Goal: Navigation & Orientation: Understand site structure

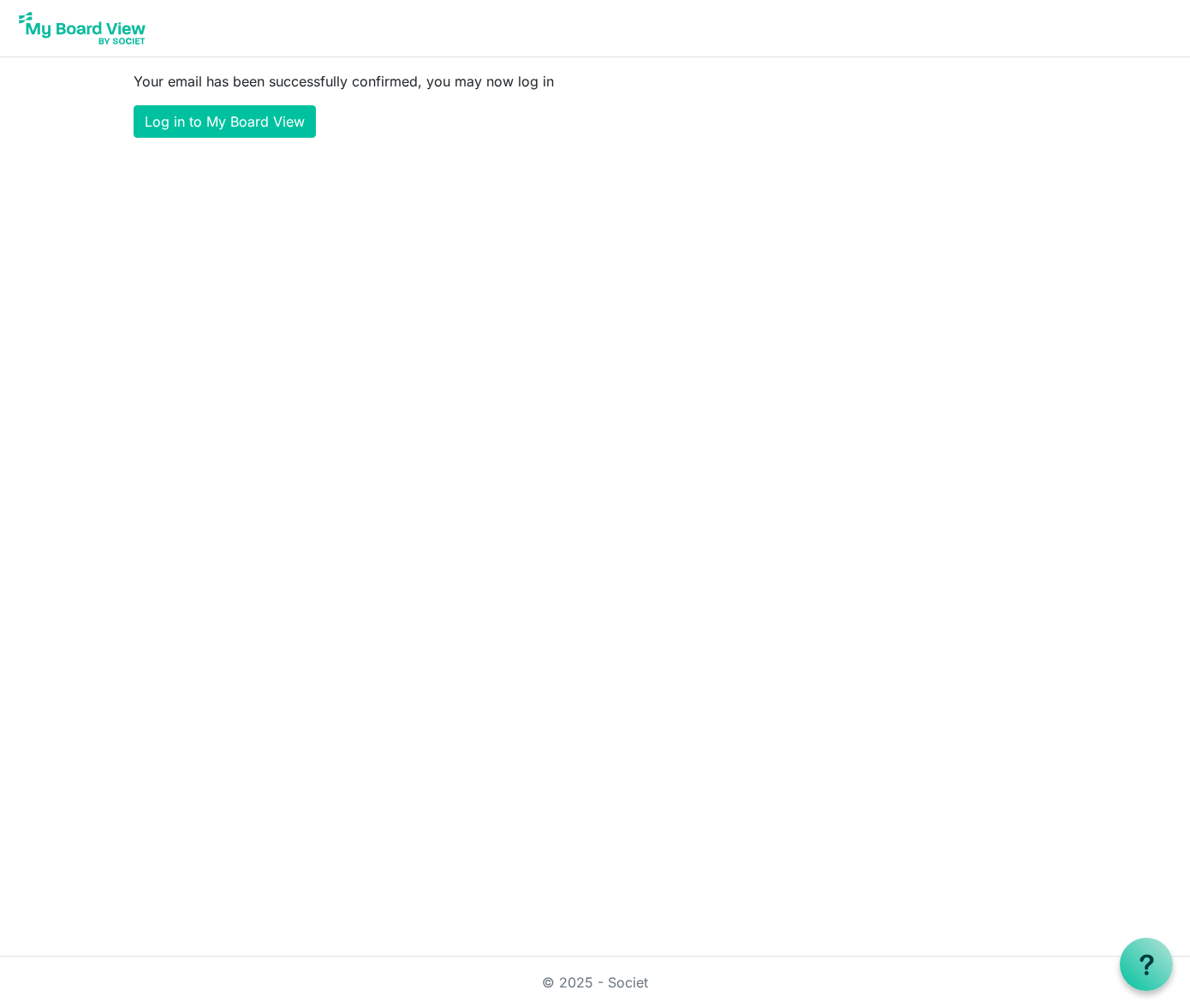
click at [245, 99] on main "Your email has been successfully confirmed, you may now log in Log in to My Boa…" at bounding box center [595, 105] width 950 height 95
click at [246, 111] on link "Log in to My Board View" at bounding box center [224, 121] width 183 height 32
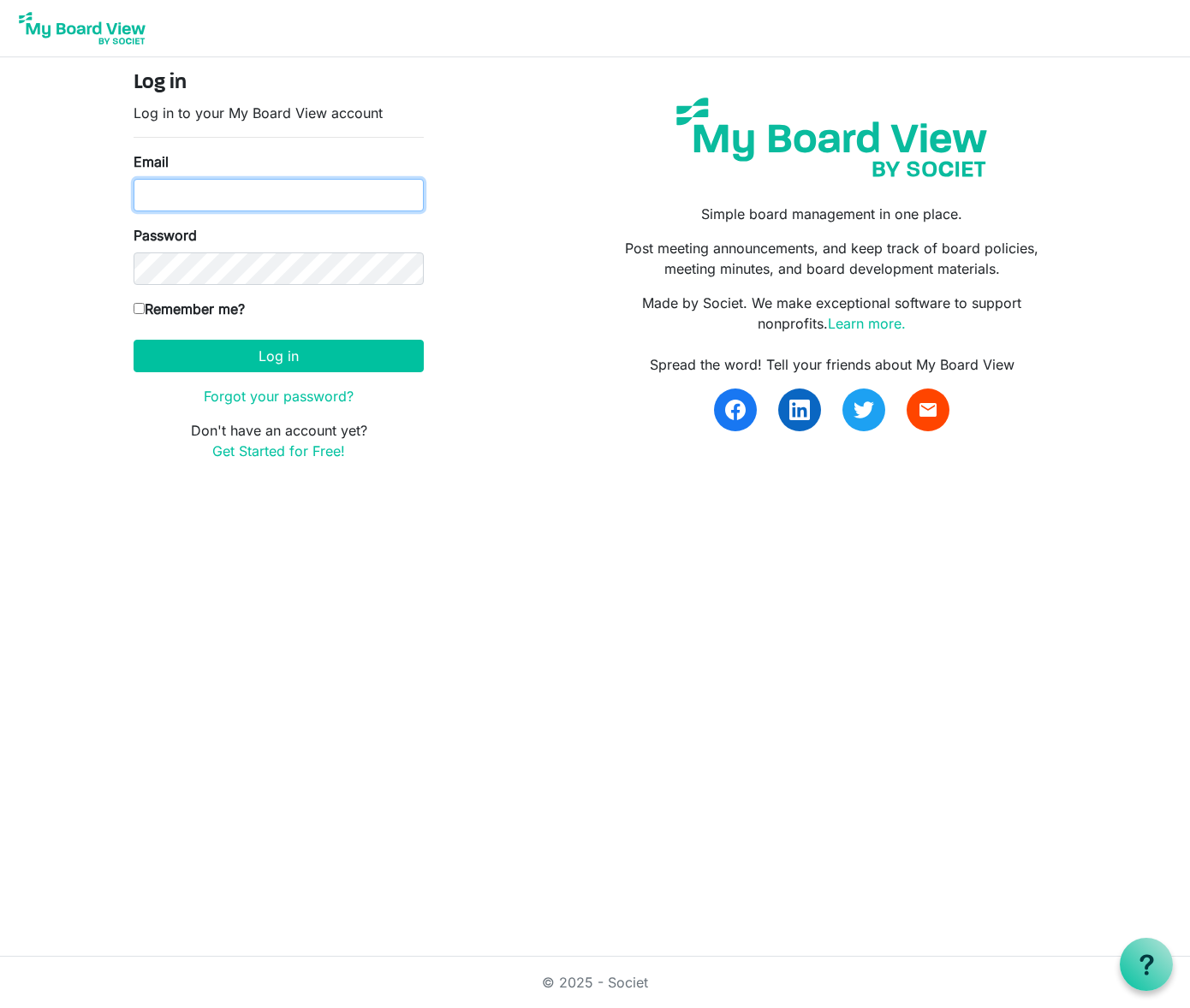
click at [223, 194] on input "Email" at bounding box center [278, 195] width 290 height 32
type input "eneandross@yahoo.com"
click at [138, 305] on input "Remember me?" at bounding box center [139, 309] width 11 height 11
checkbox input "true"
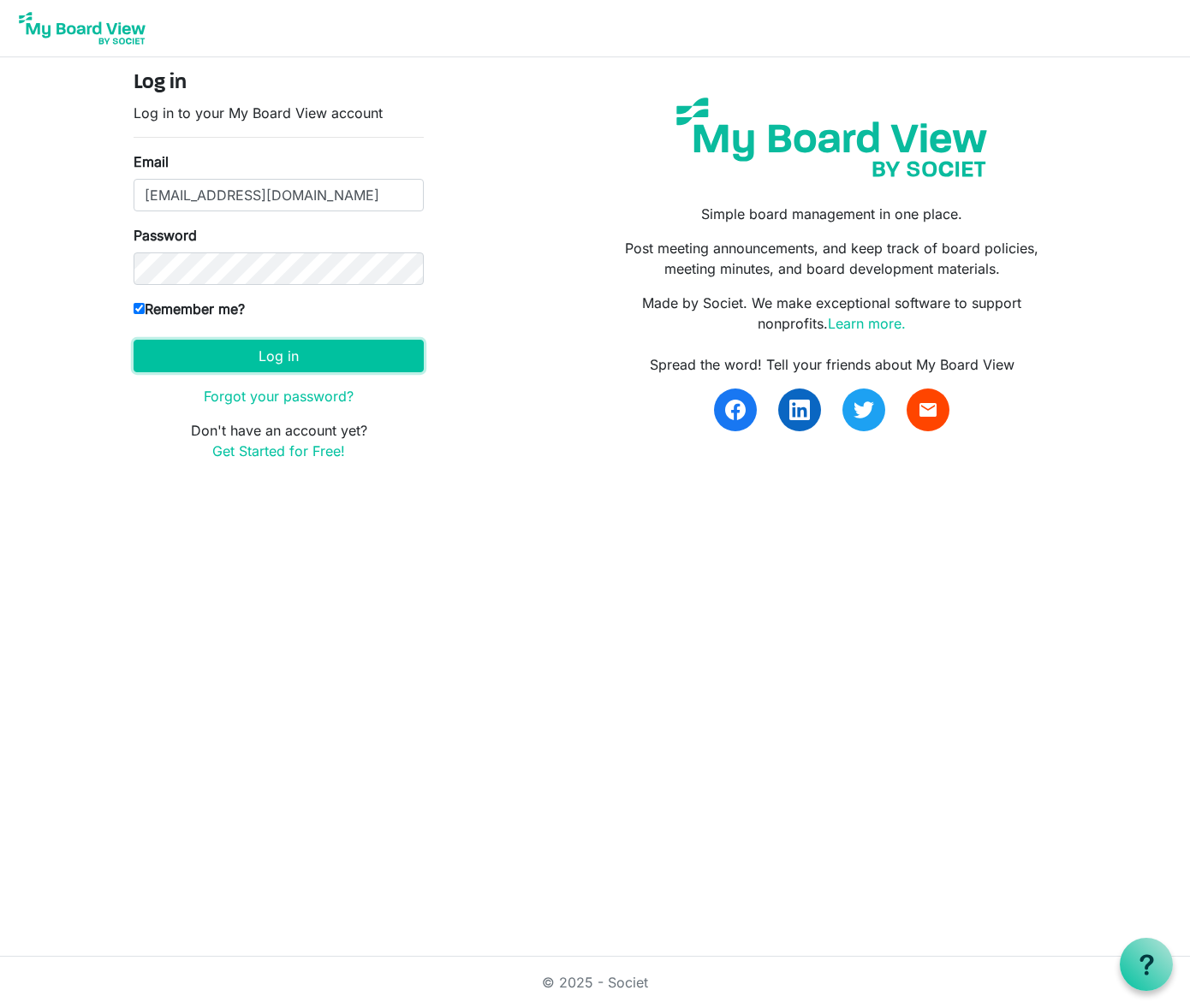
click at [190, 368] on button "Log in" at bounding box center [278, 355] width 290 height 32
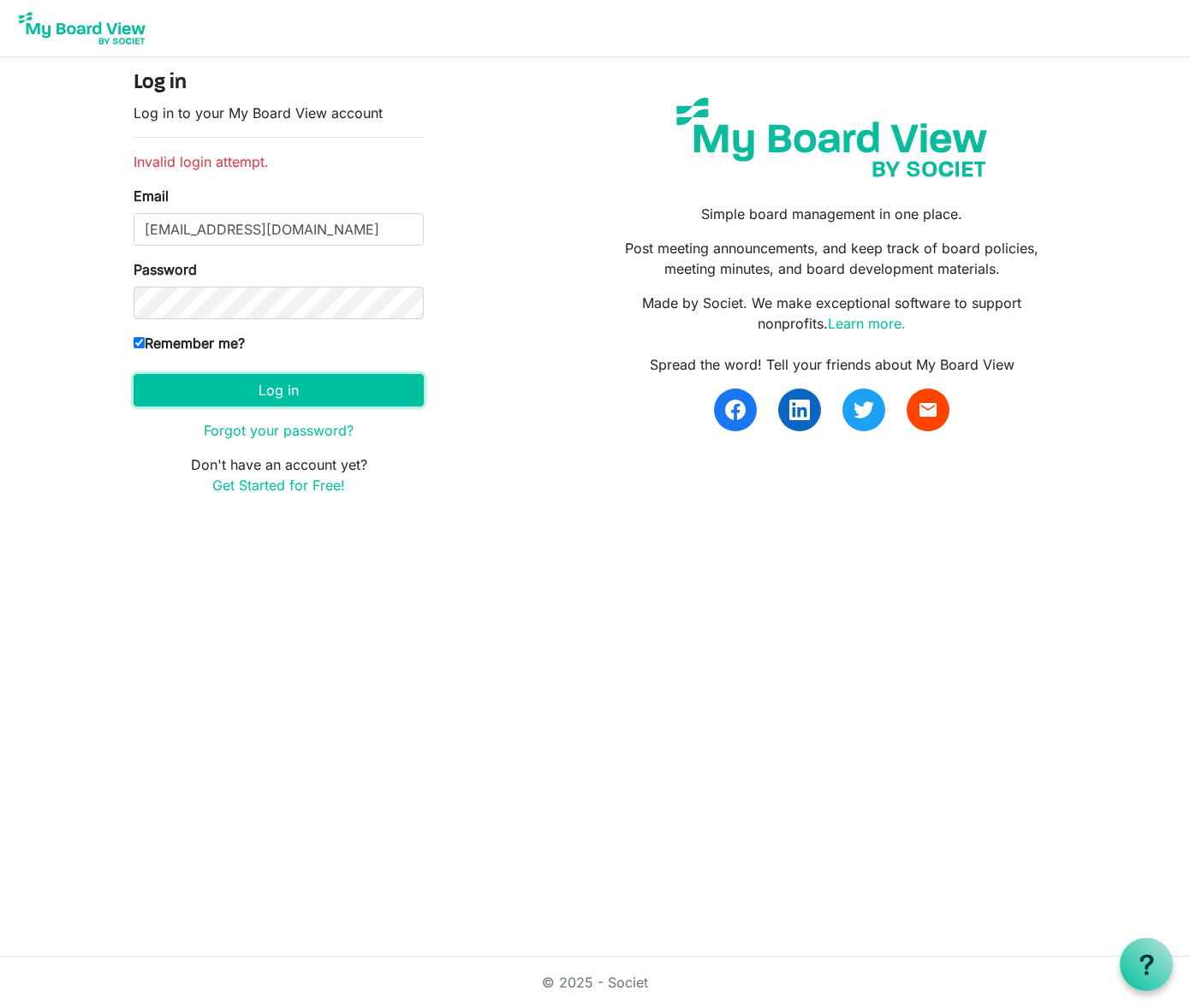
click at [209, 389] on button "Log in" at bounding box center [278, 389] width 290 height 32
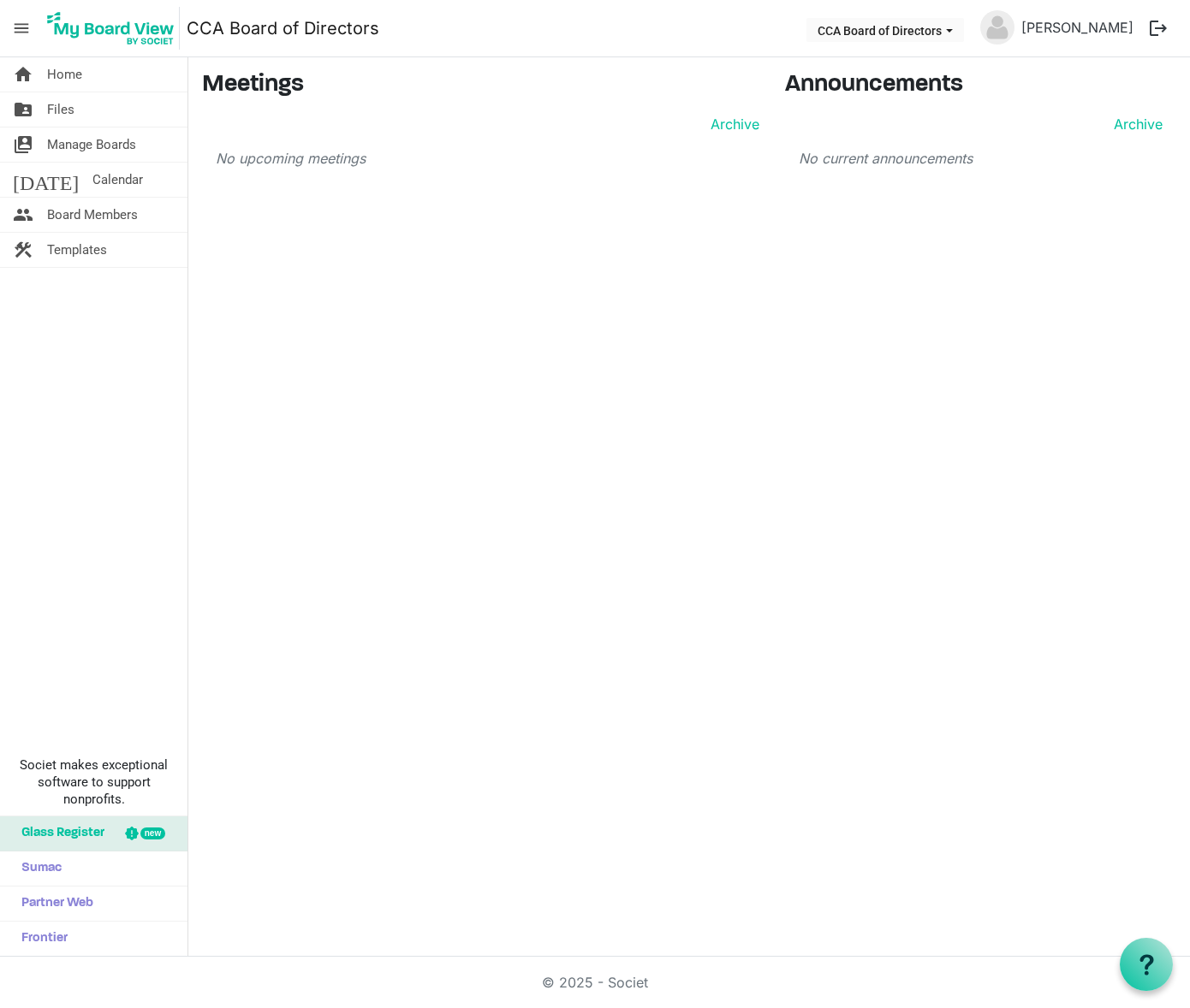
click at [77, 121] on link "folder_shared Files" at bounding box center [94, 109] width 187 height 34
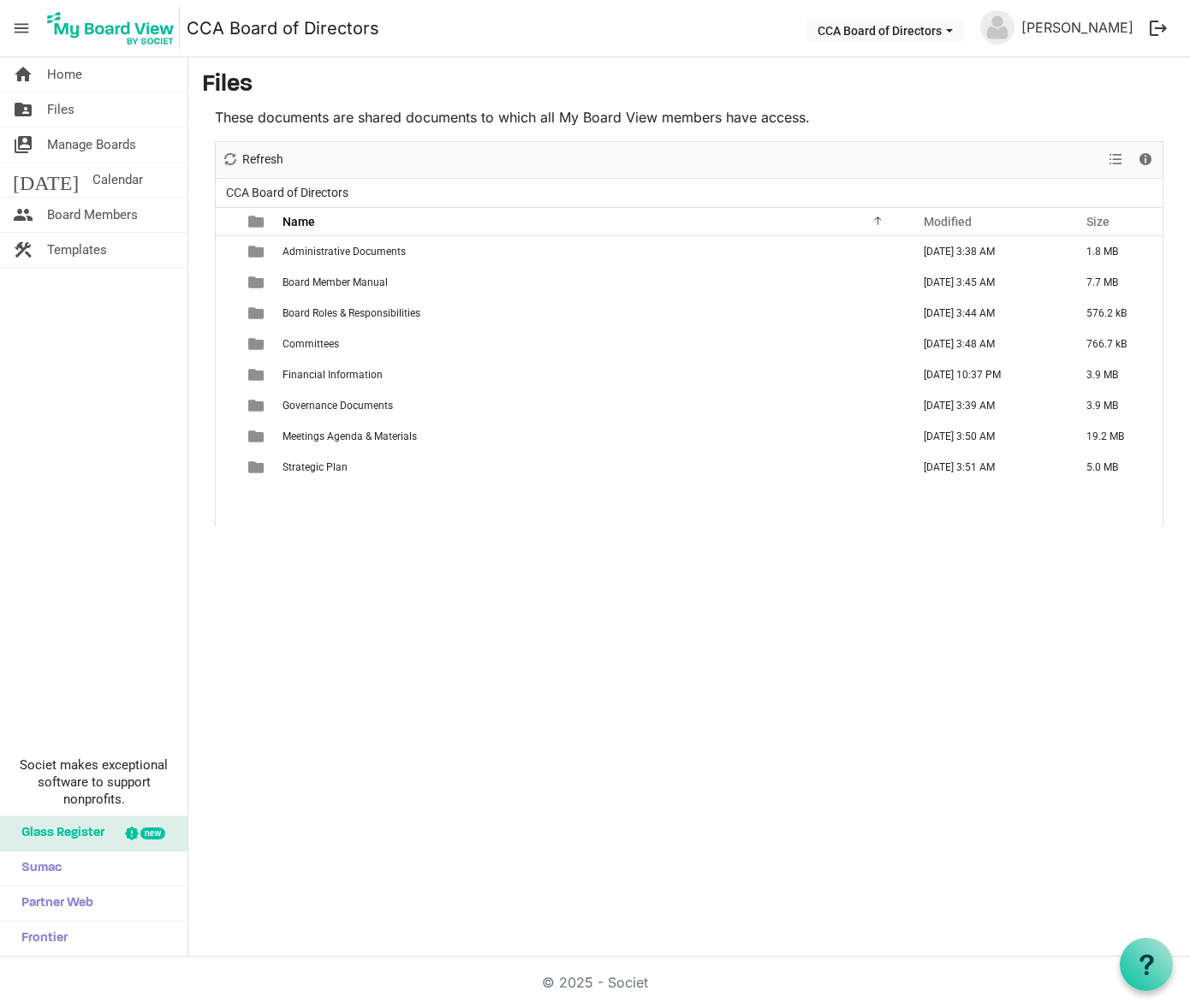
click at [76, 155] on span "Manage Boards" at bounding box center [92, 144] width 89 height 34
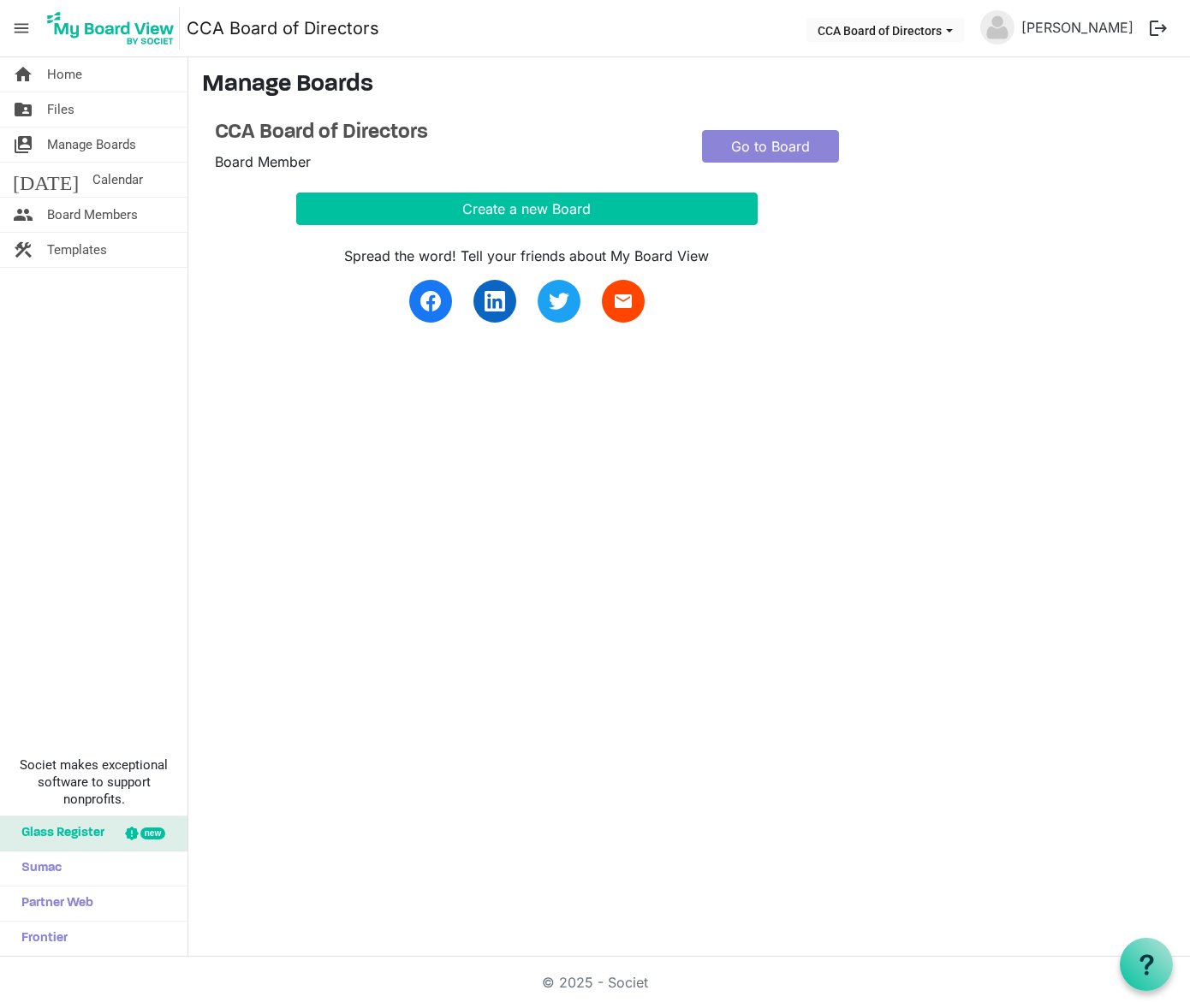
click at [93, 183] on span "Calendar" at bounding box center [118, 179] width 50 height 34
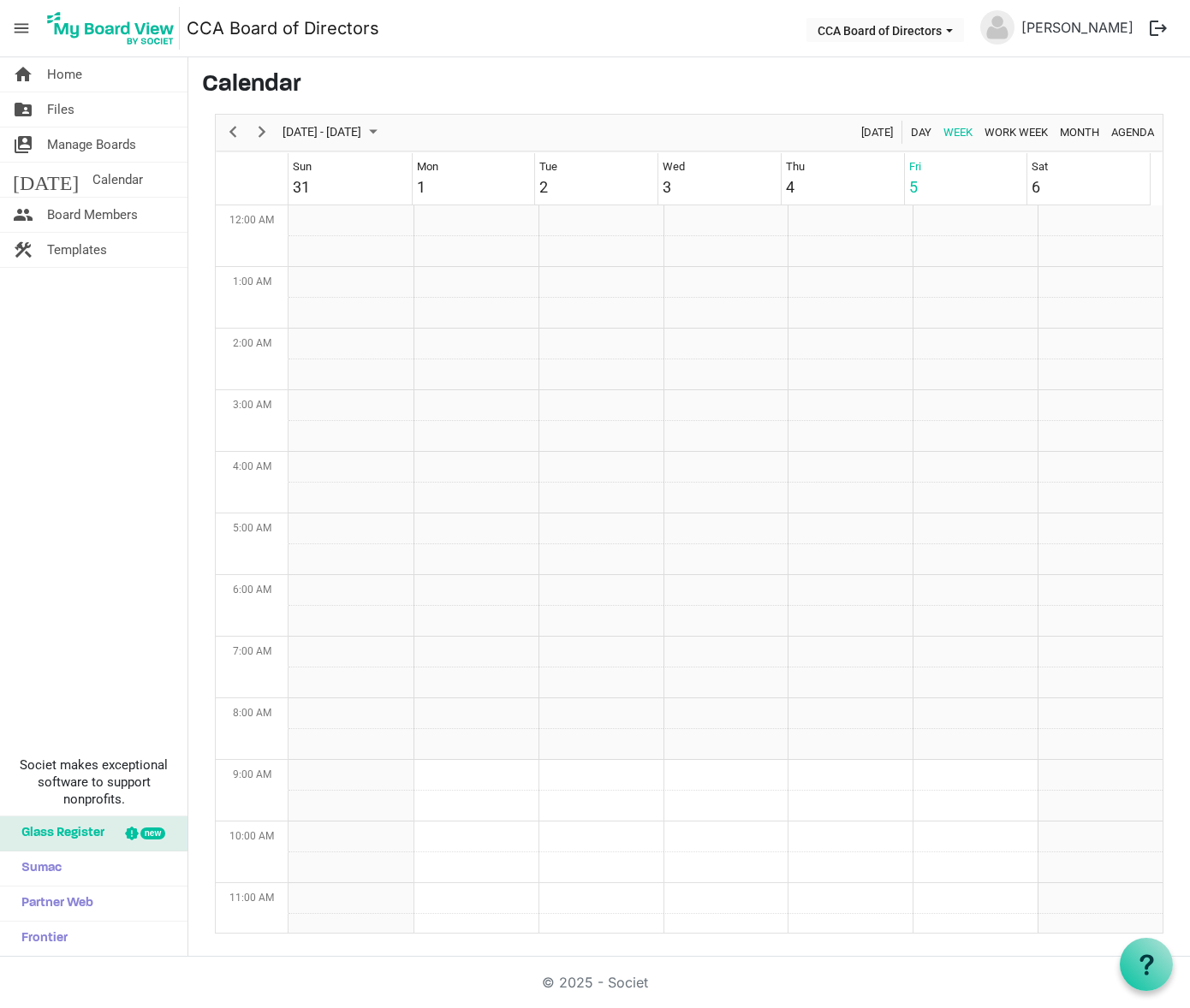
scroll to position [555, 0]
click at [78, 208] on span "Board Members" at bounding box center [93, 214] width 91 height 34
